Goal: Task Accomplishment & Management: Manage account settings

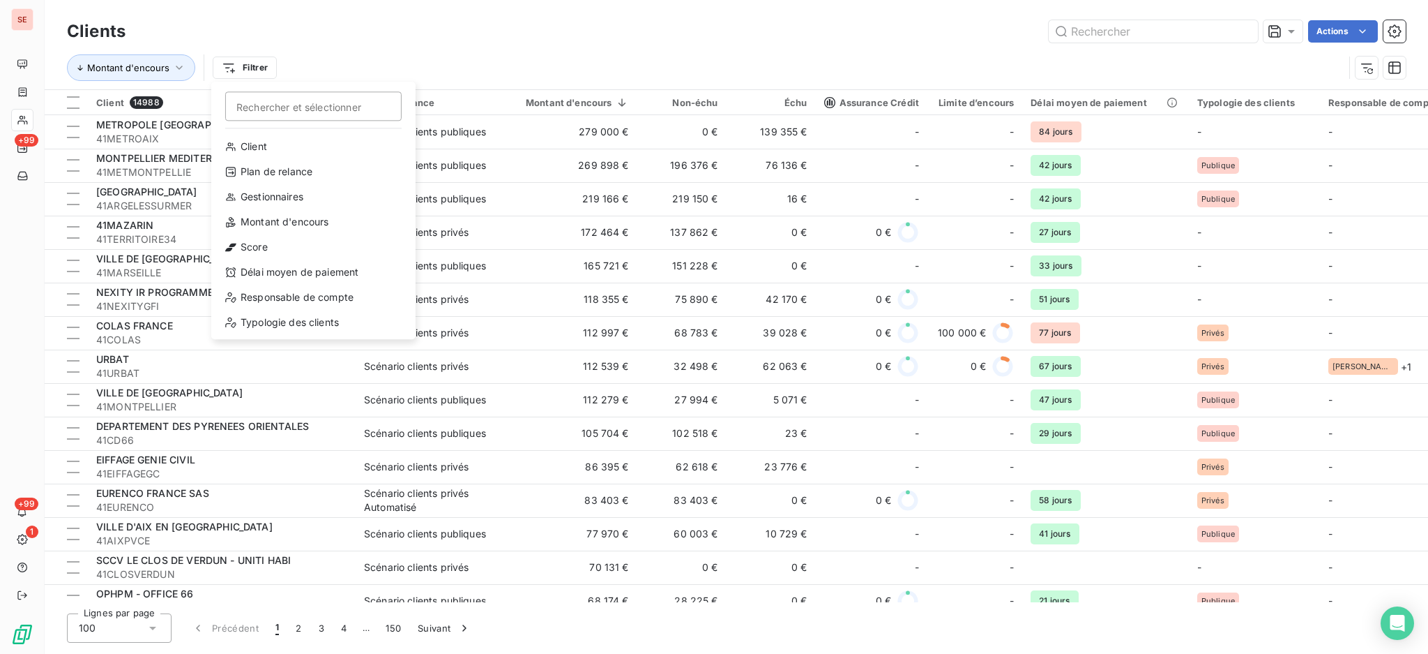
click at [24, 119] on html "SE +99 +99 1 Clients Actions Montant d'encours Filtrer Rechercher et sélectionn…" at bounding box center [714, 327] width 1428 height 654
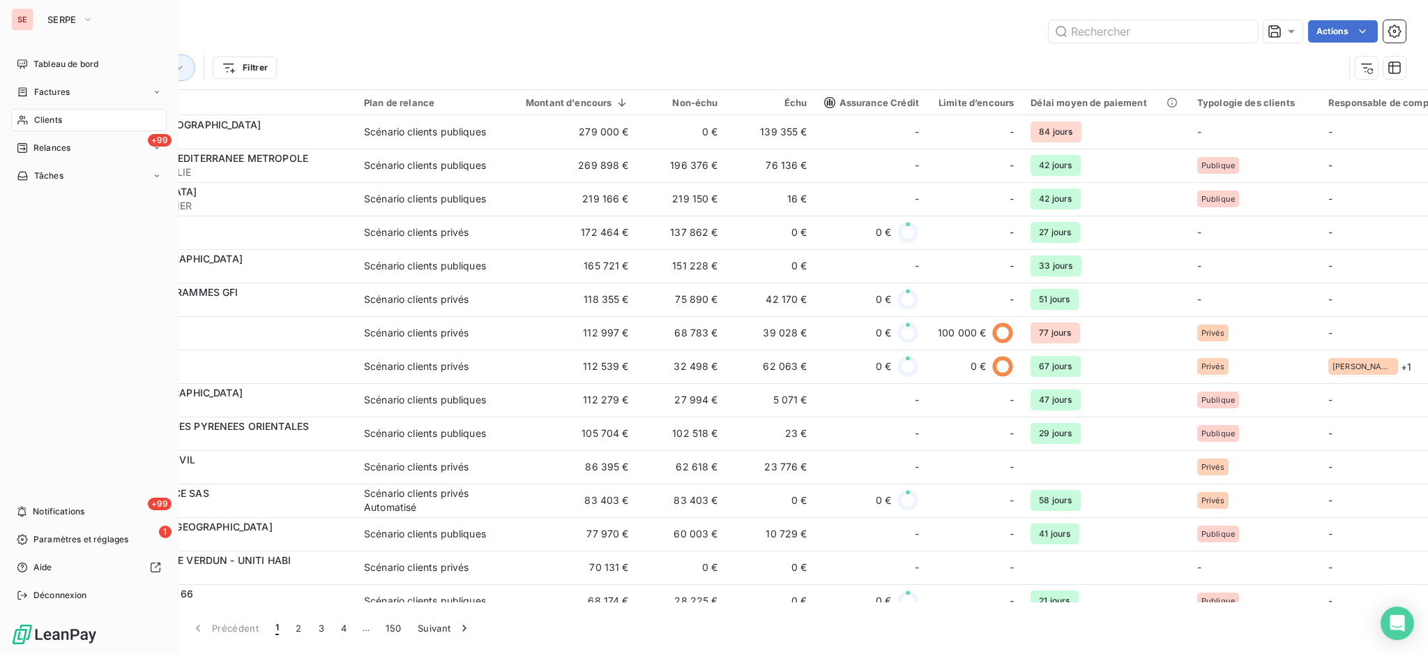
click at [39, 120] on span "Clients" at bounding box center [48, 120] width 28 height 13
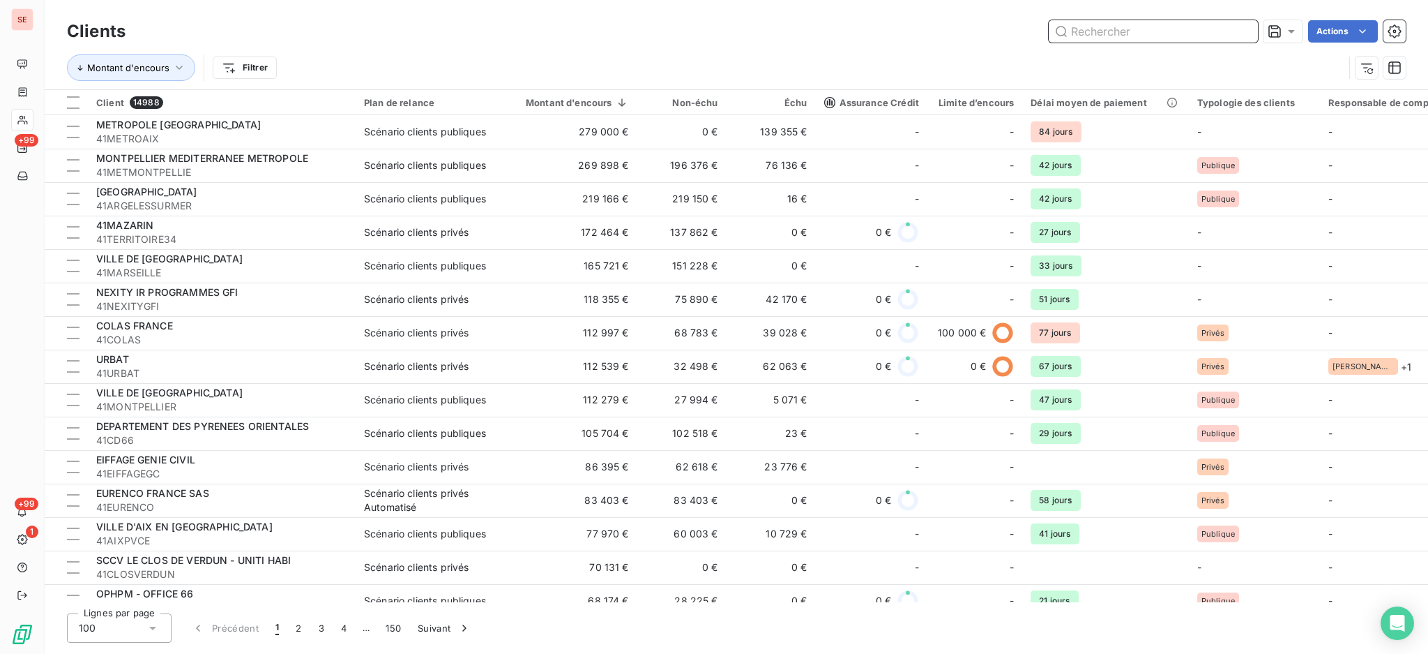
click at [1153, 28] on input "text" at bounding box center [1153, 31] width 209 height 22
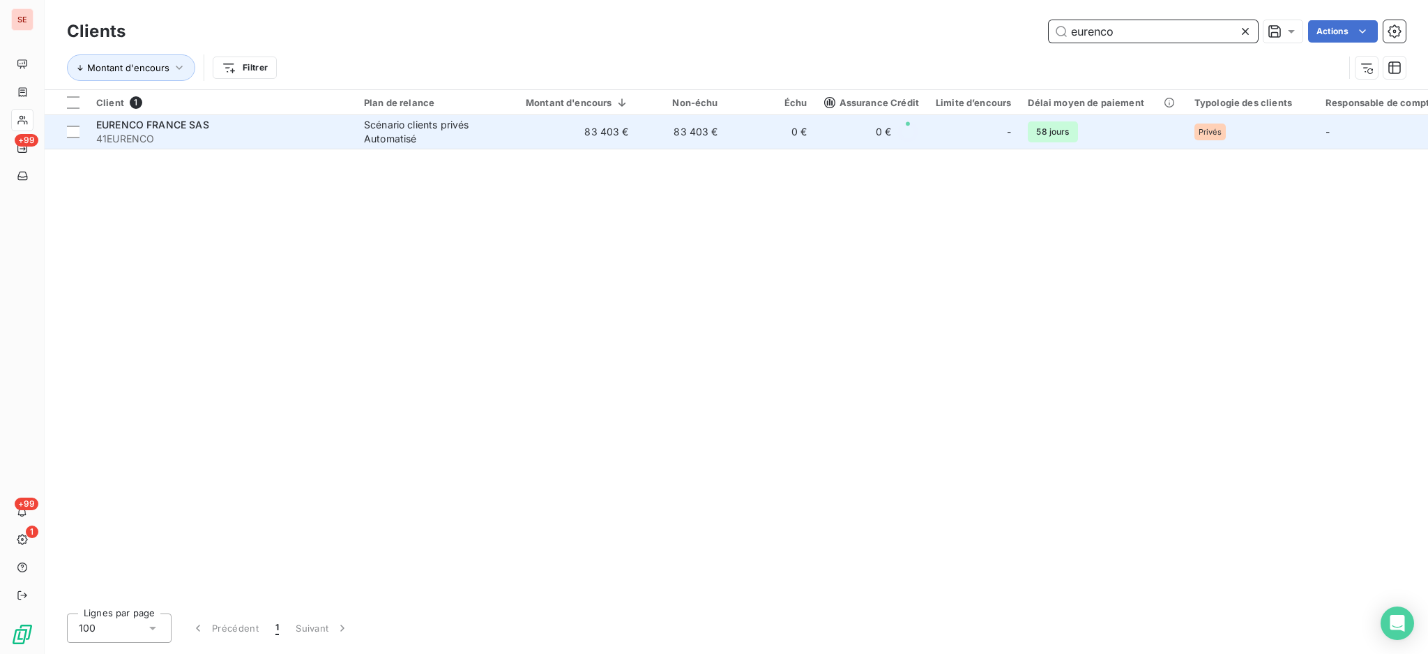
type input "eurenco"
click at [451, 126] on div "Scénario clients privés Automatisé" at bounding box center [428, 132] width 128 height 28
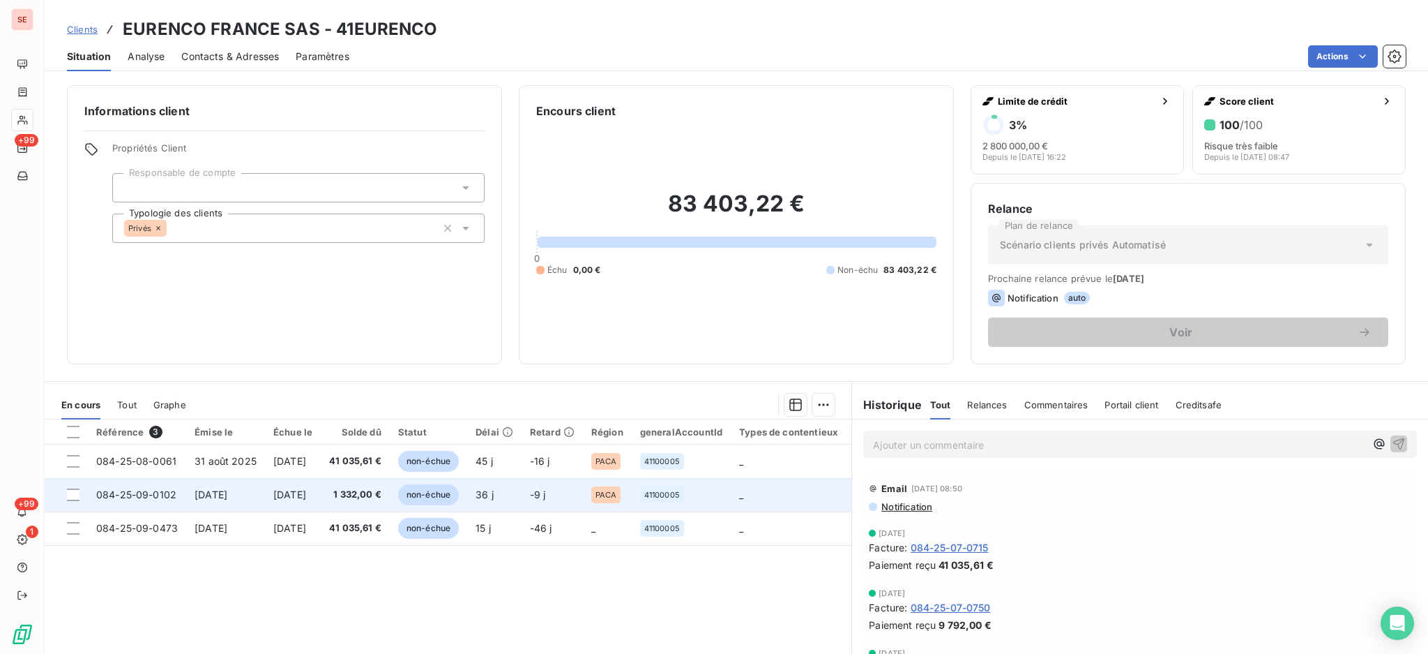
click at [198, 502] on td "[DATE]" at bounding box center [225, 494] width 79 height 33
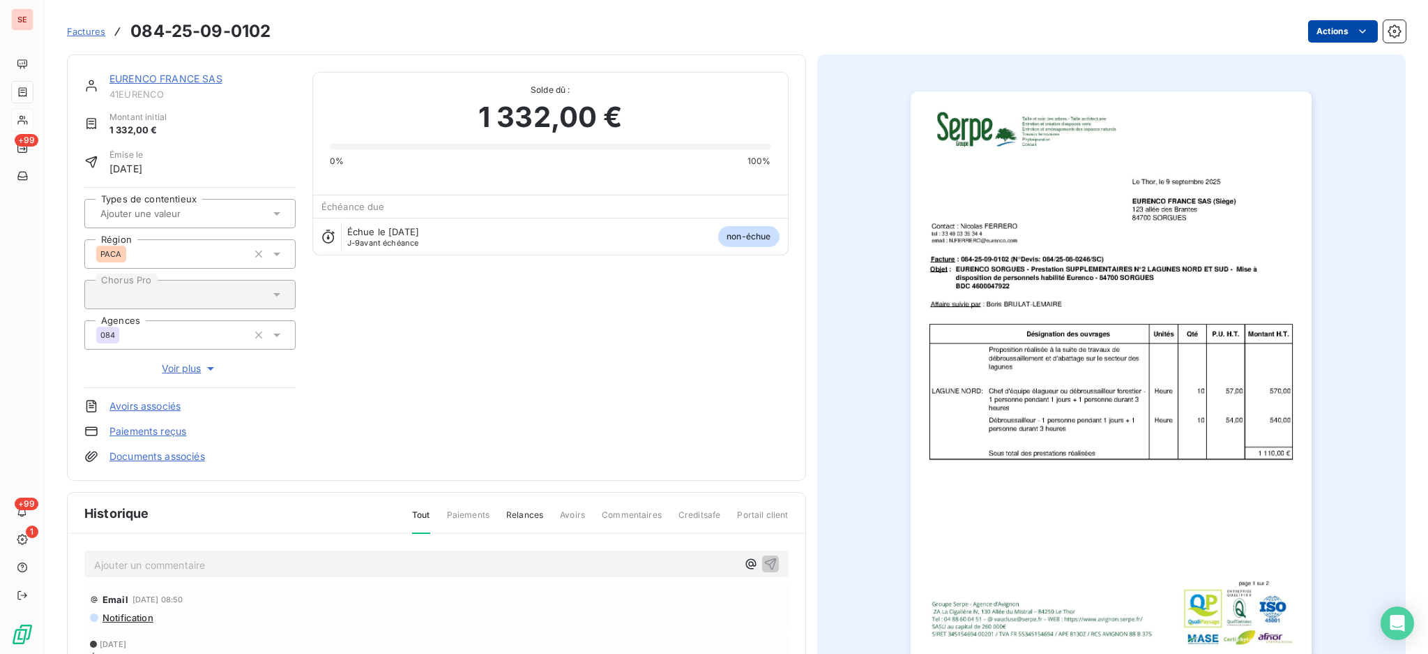
click at [1322, 22] on html "SE +99 +99 1 Factures 084-25-09-0102 Actions EURENCO FRANCE SAS 41EURENCO Monta…" at bounding box center [714, 327] width 1428 height 654
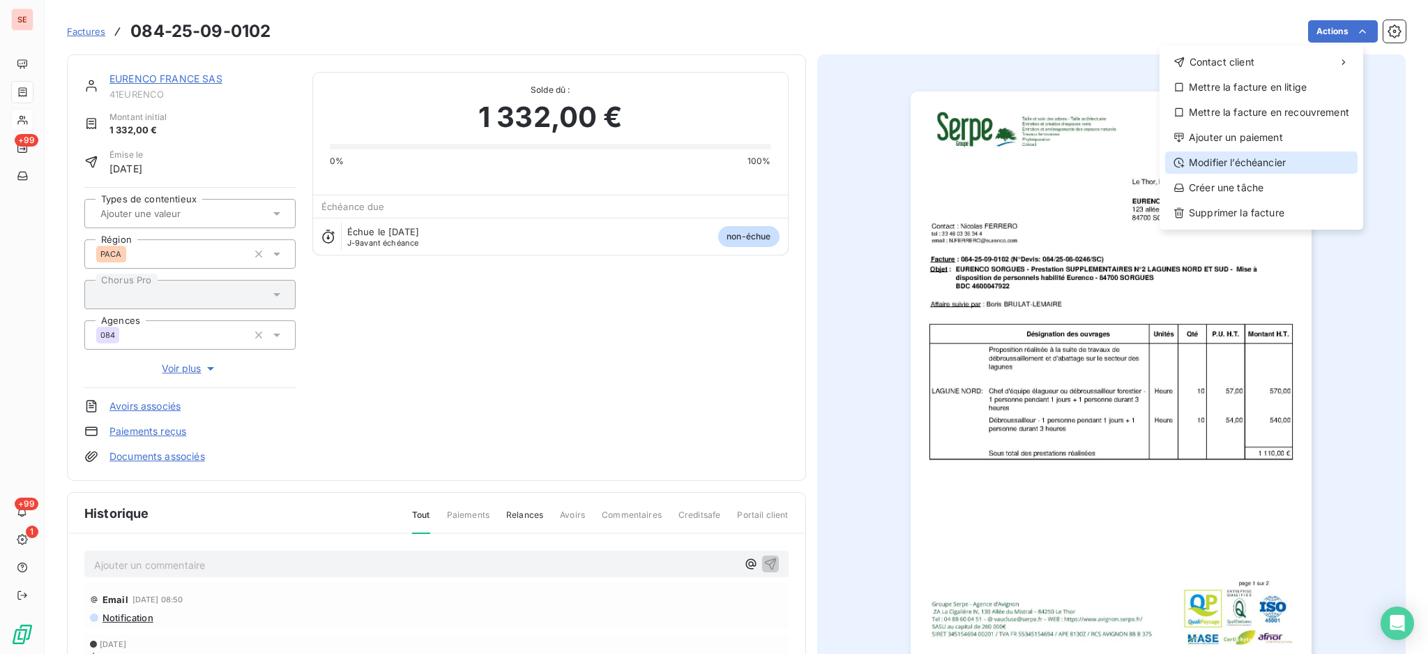
click at [1301, 153] on div "Modifier l’échéancier" at bounding box center [1262, 162] width 193 height 22
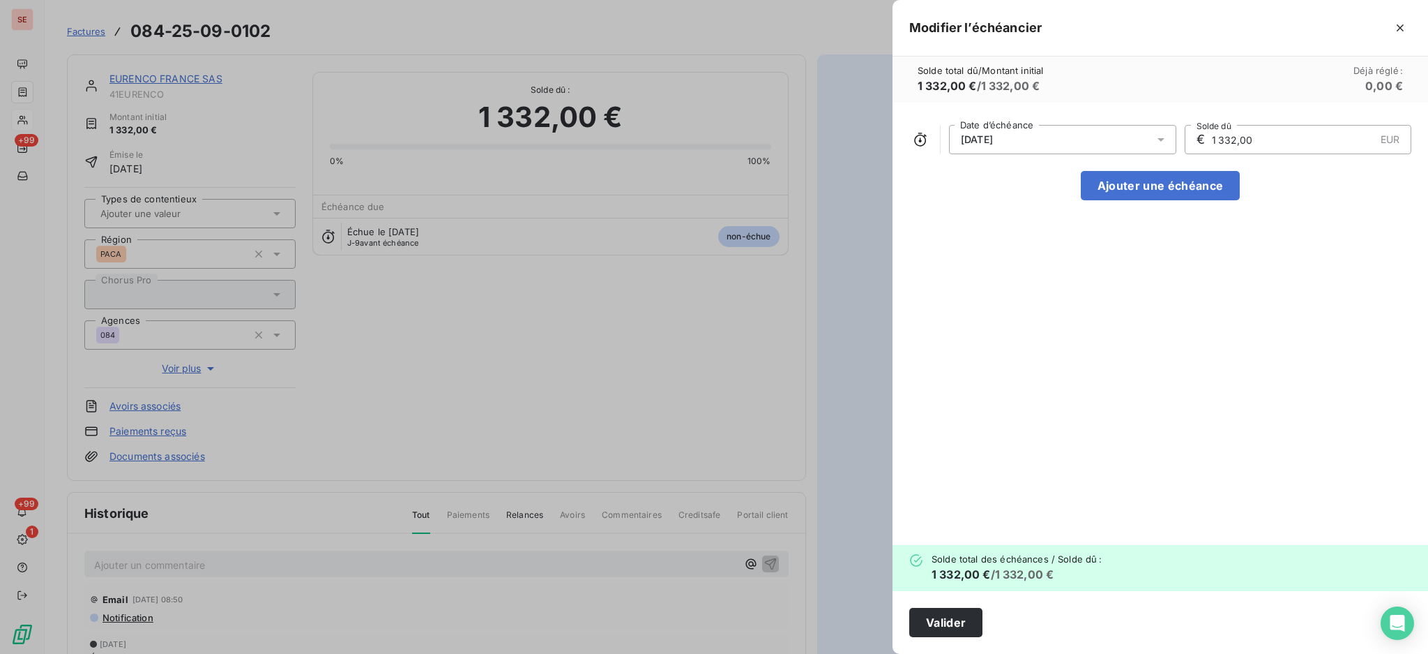
click at [1161, 141] on icon at bounding box center [1161, 139] width 7 height 3
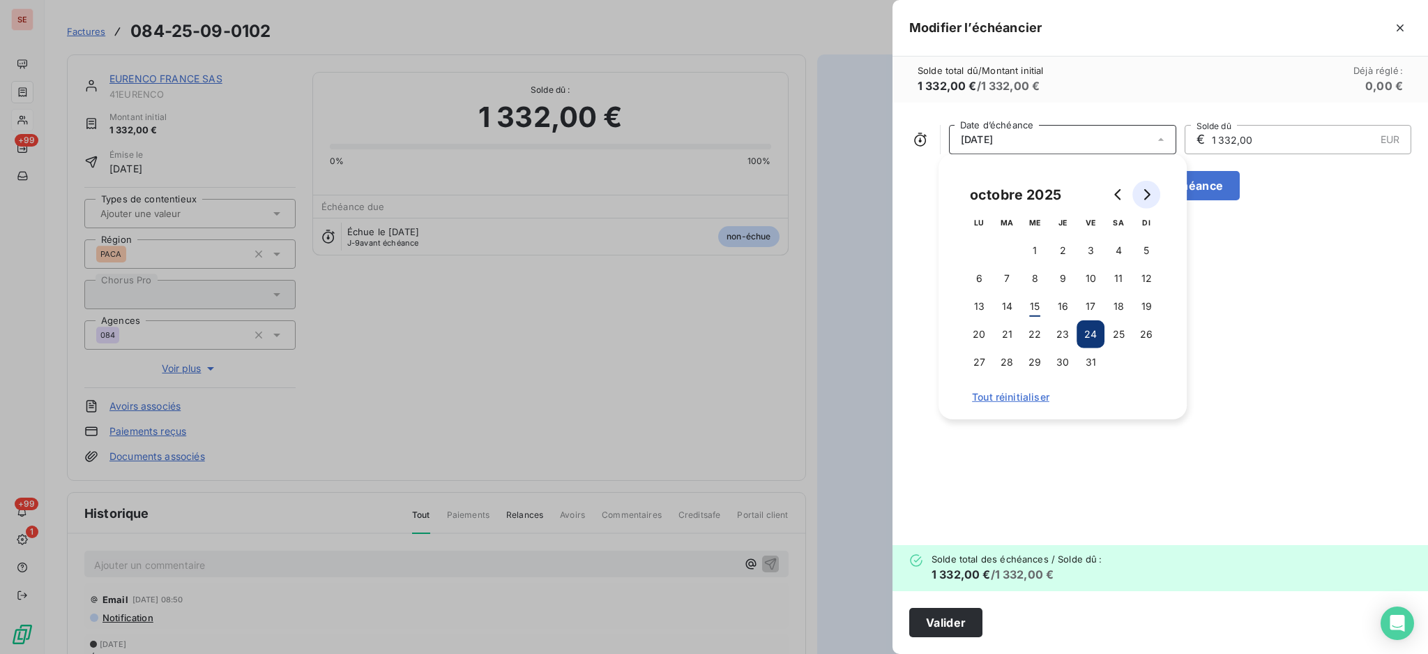
click at [1152, 204] on button "Go to next month" at bounding box center [1147, 195] width 28 height 28
click at [1121, 204] on button "Go to previous month" at bounding box center [1119, 195] width 28 height 28
click at [1094, 365] on button "31" at bounding box center [1091, 362] width 28 height 28
click at [954, 625] on button "Valider" at bounding box center [946, 622] width 73 height 29
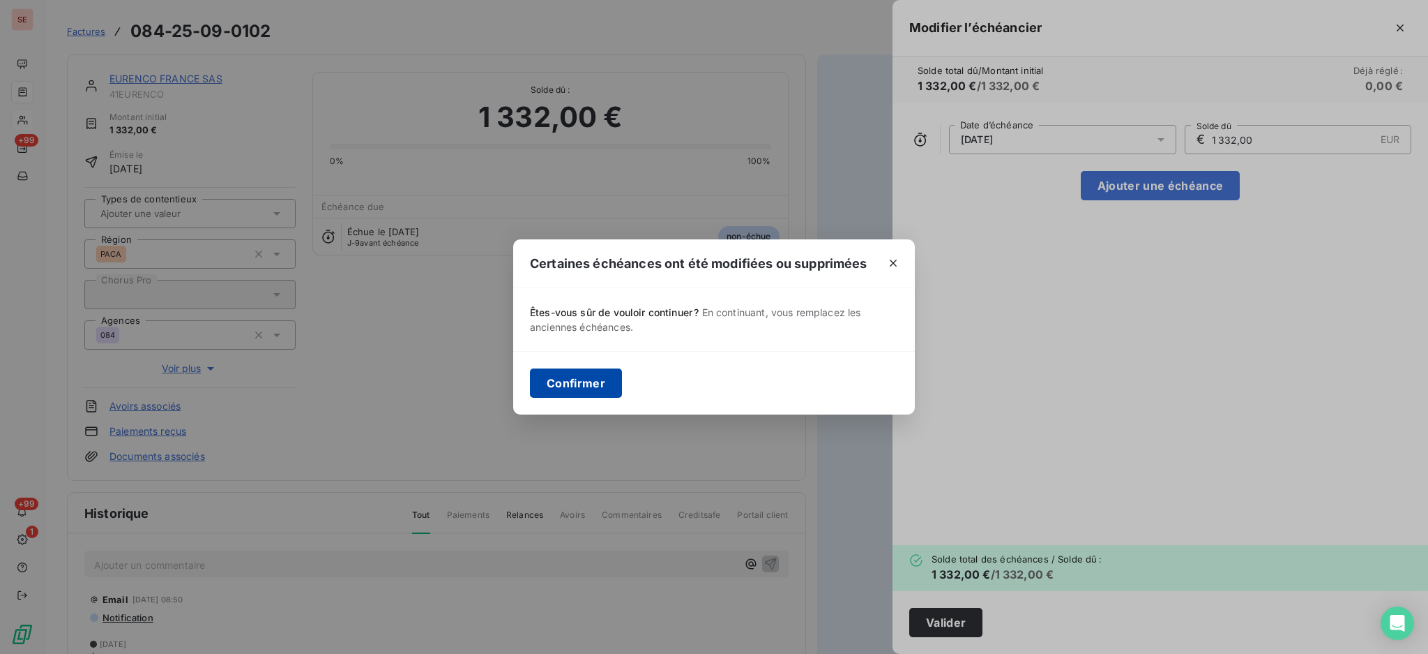
click at [578, 372] on button "Confirmer" at bounding box center [576, 382] width 92 height 29
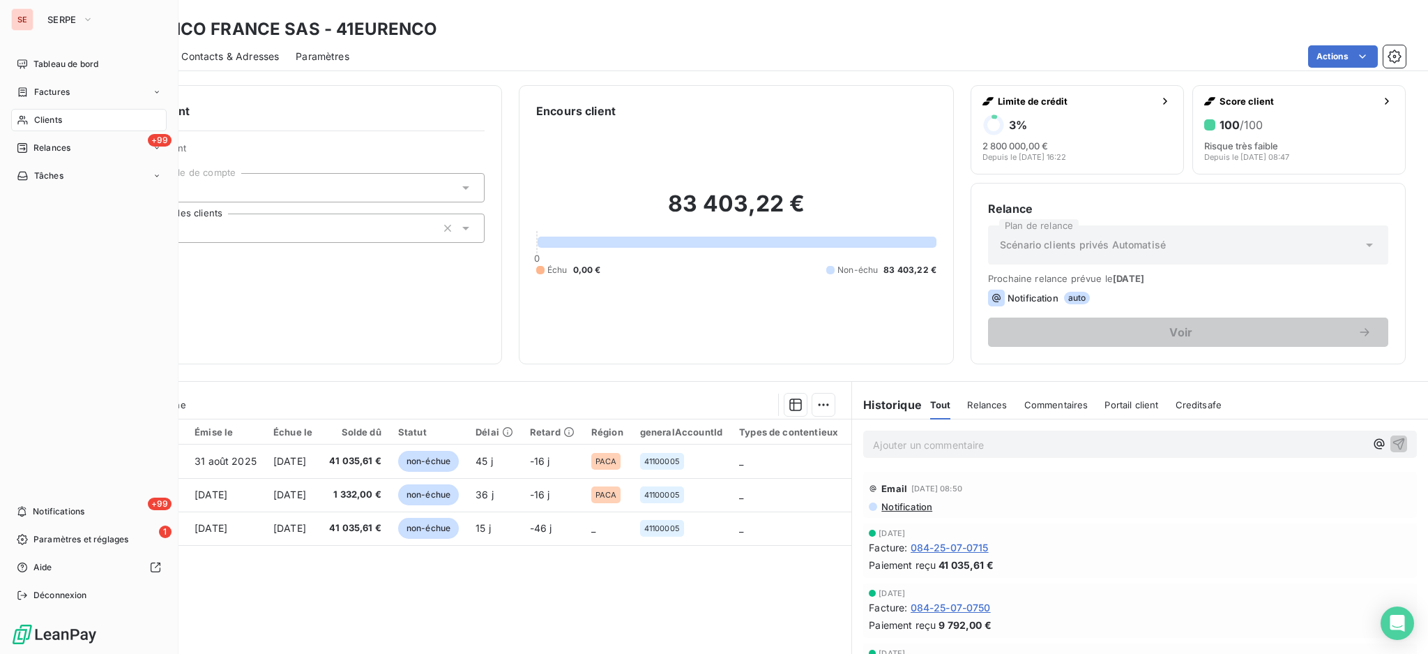
click at [40, 123] on span "Clients" at bounding box center [48, 120] width 28 height 13
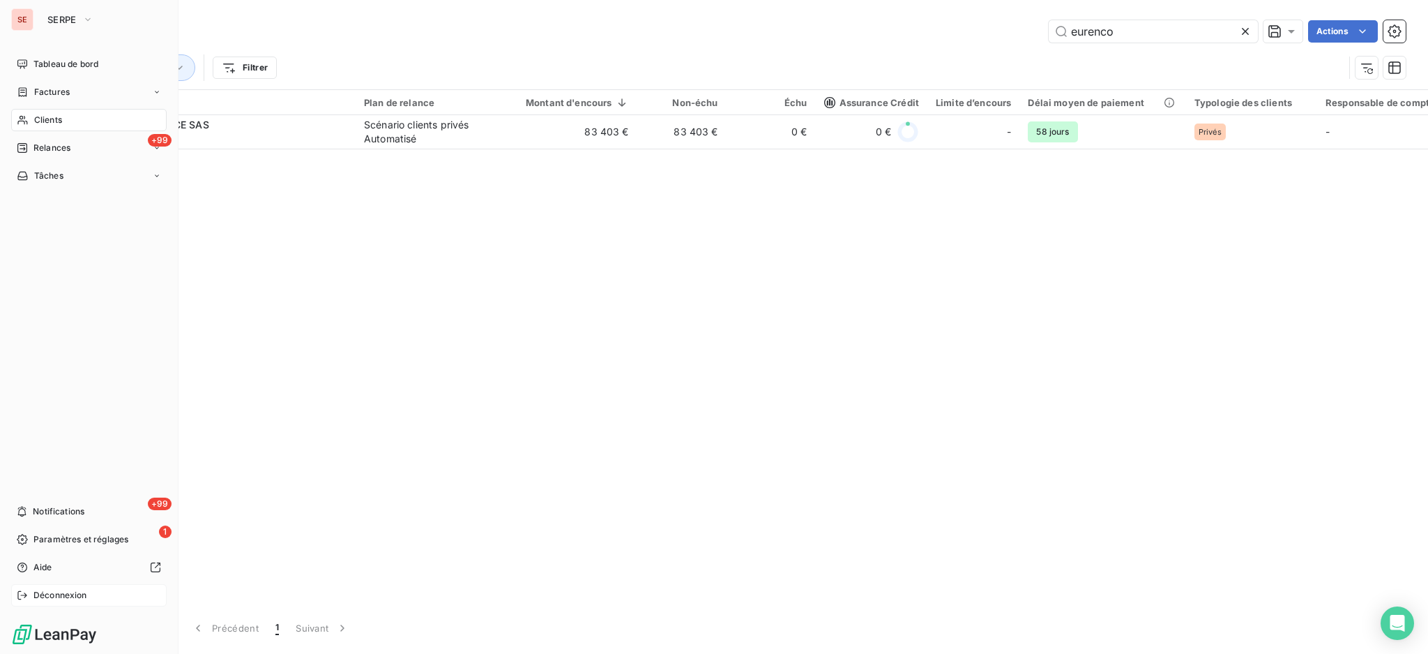
click at [52, 591] on span "Déconnexion" at bounding box center [60, 595] width 54 height 13
